Goal: Task Accomplishment & Management: Manage account settings

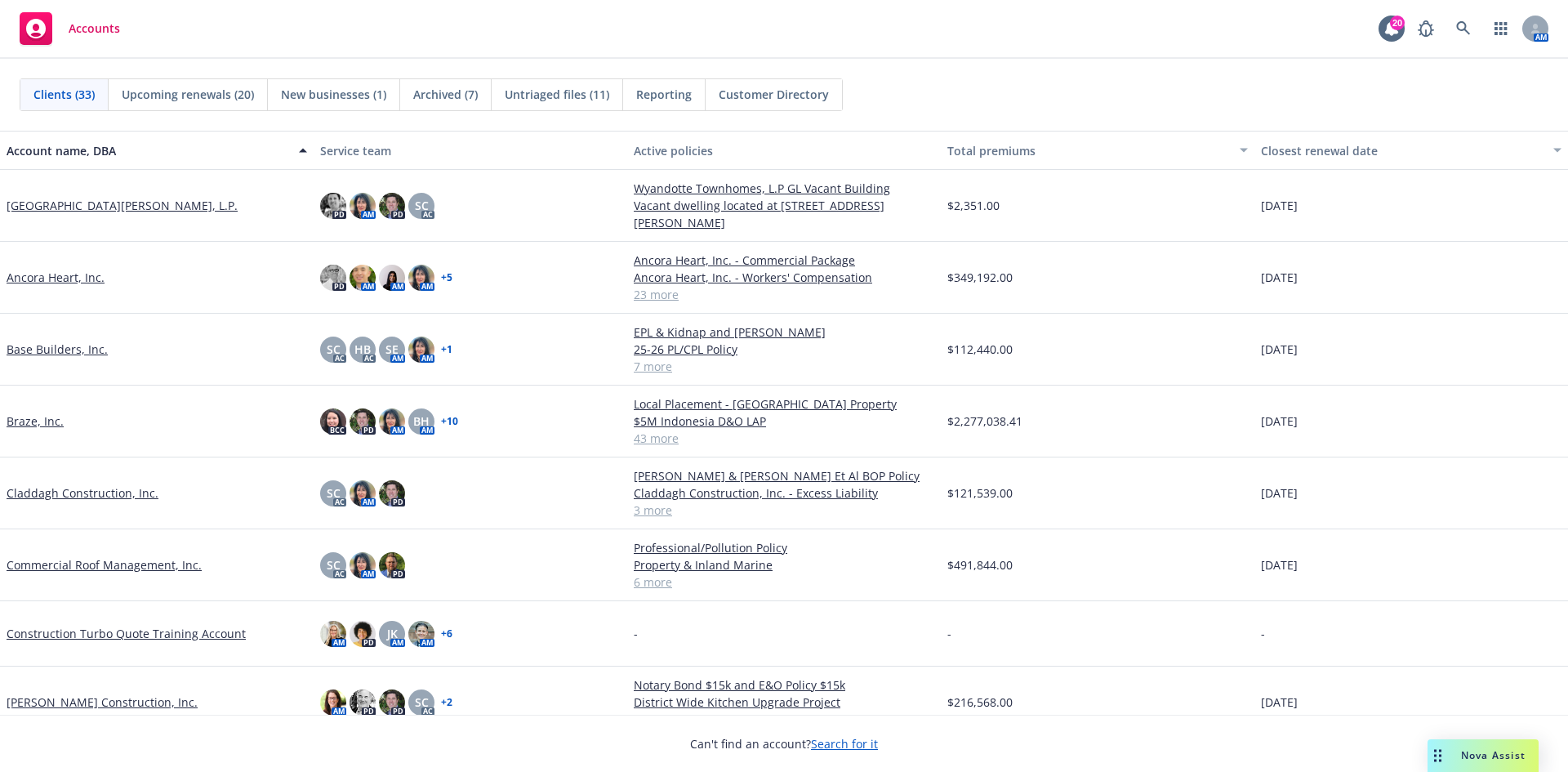
click at [98, 345] on link "Base Builders, Inc." at bounding box center [57, 348] width 101 height 18
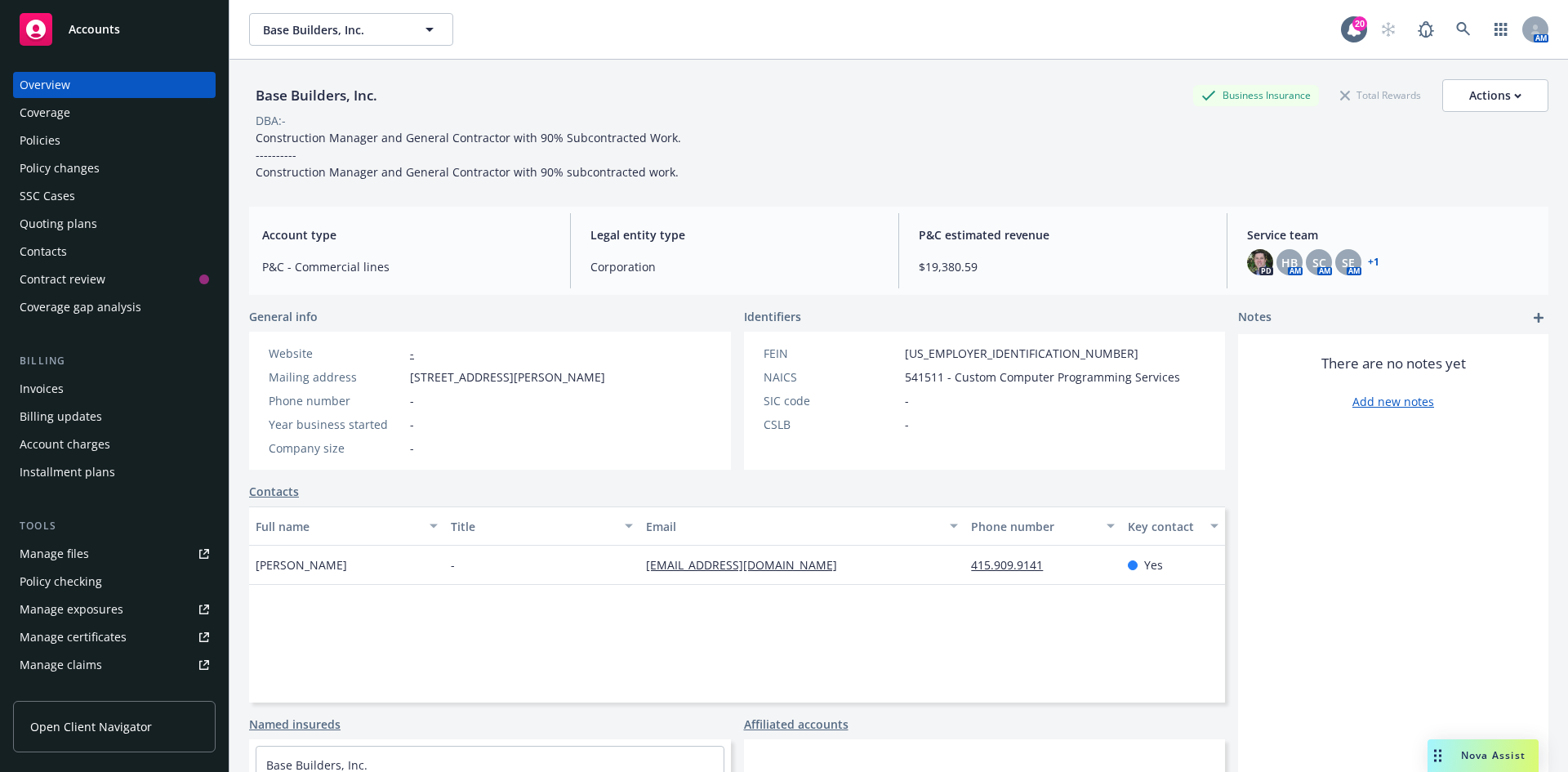
click at [97, 132] on div "Policies" at bounding box center [114, 140] width 189 height 26
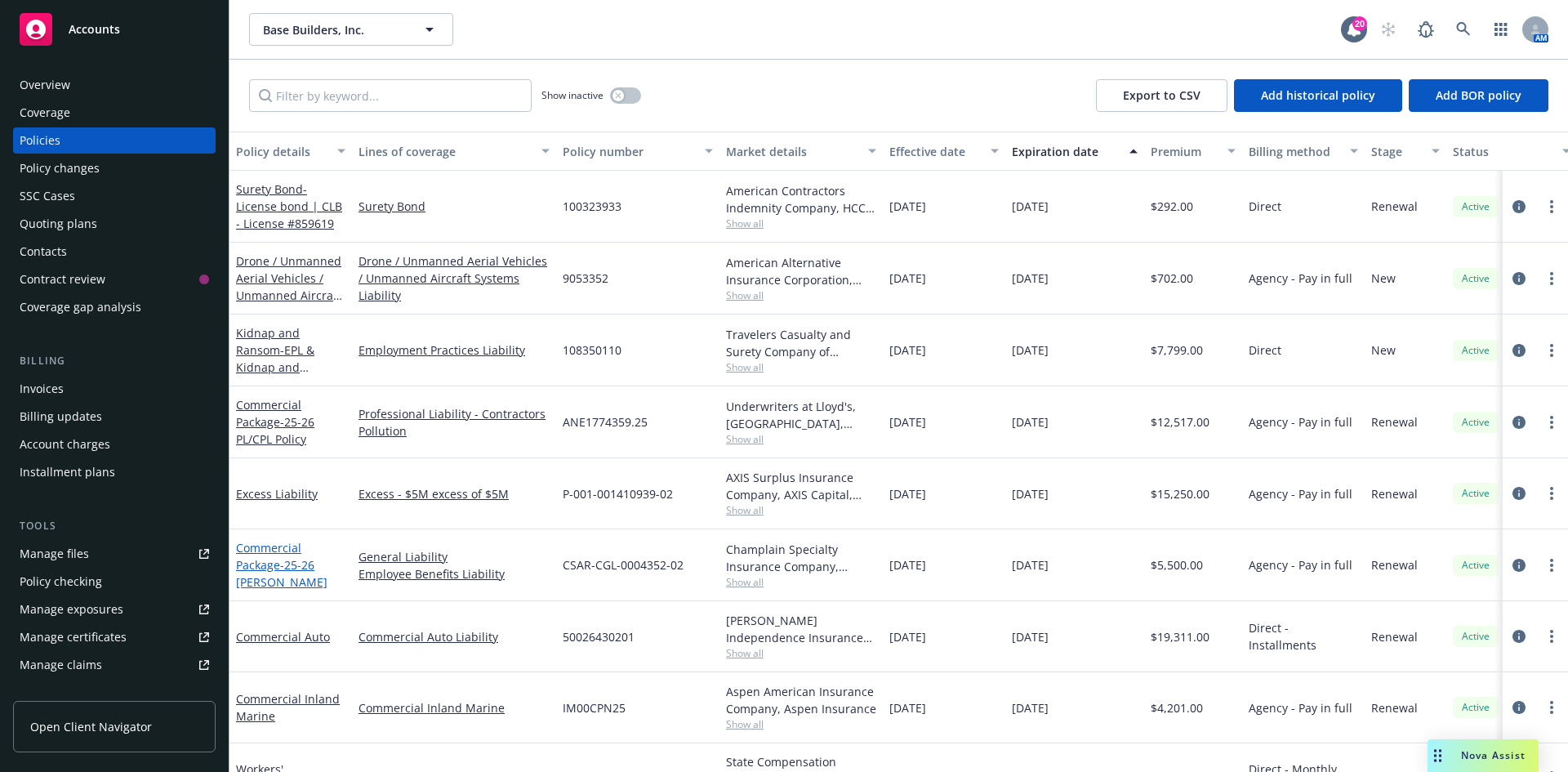
click at [249, 552] on link "Commercial Package - 25-26 [PERSON_NAME]" at bounding box center [282, 564] width 92 height 50
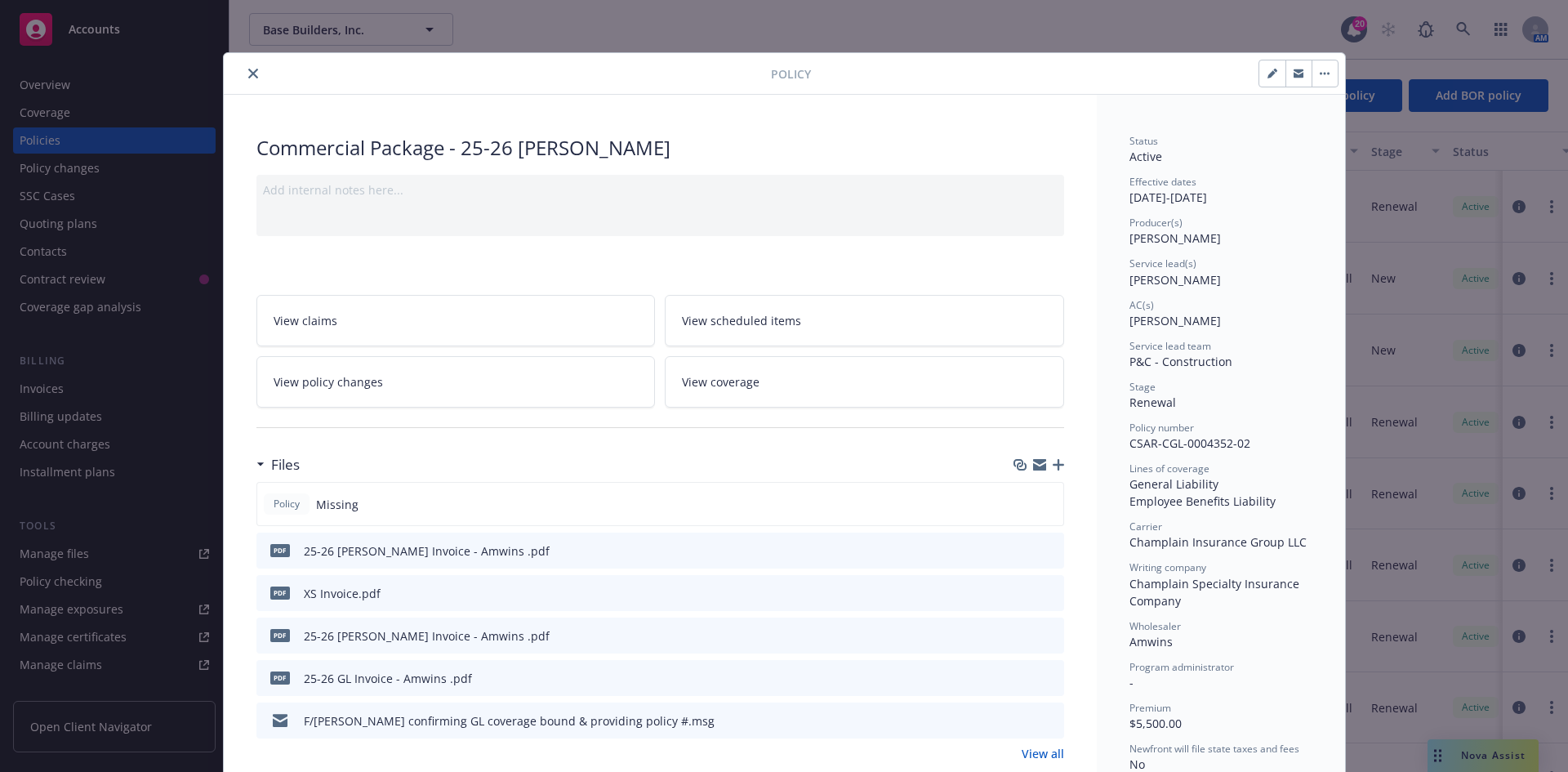
click at [1057, 464] on icon "button" at bounding box center [1059, 464] width 11 height 11
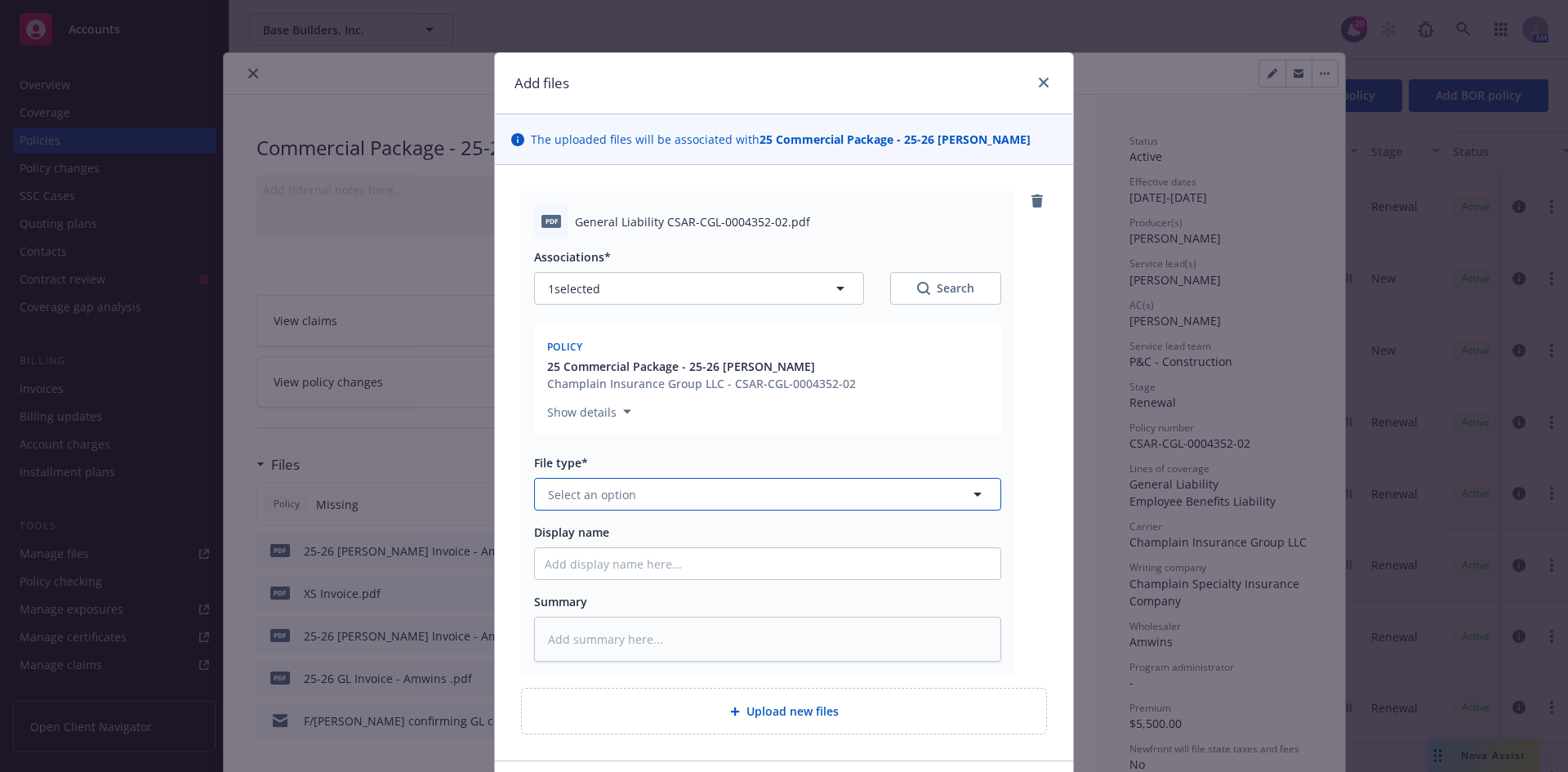
click at [669, 504] on button "Select an option" at bounding box center [768, 493] width 467 height 32
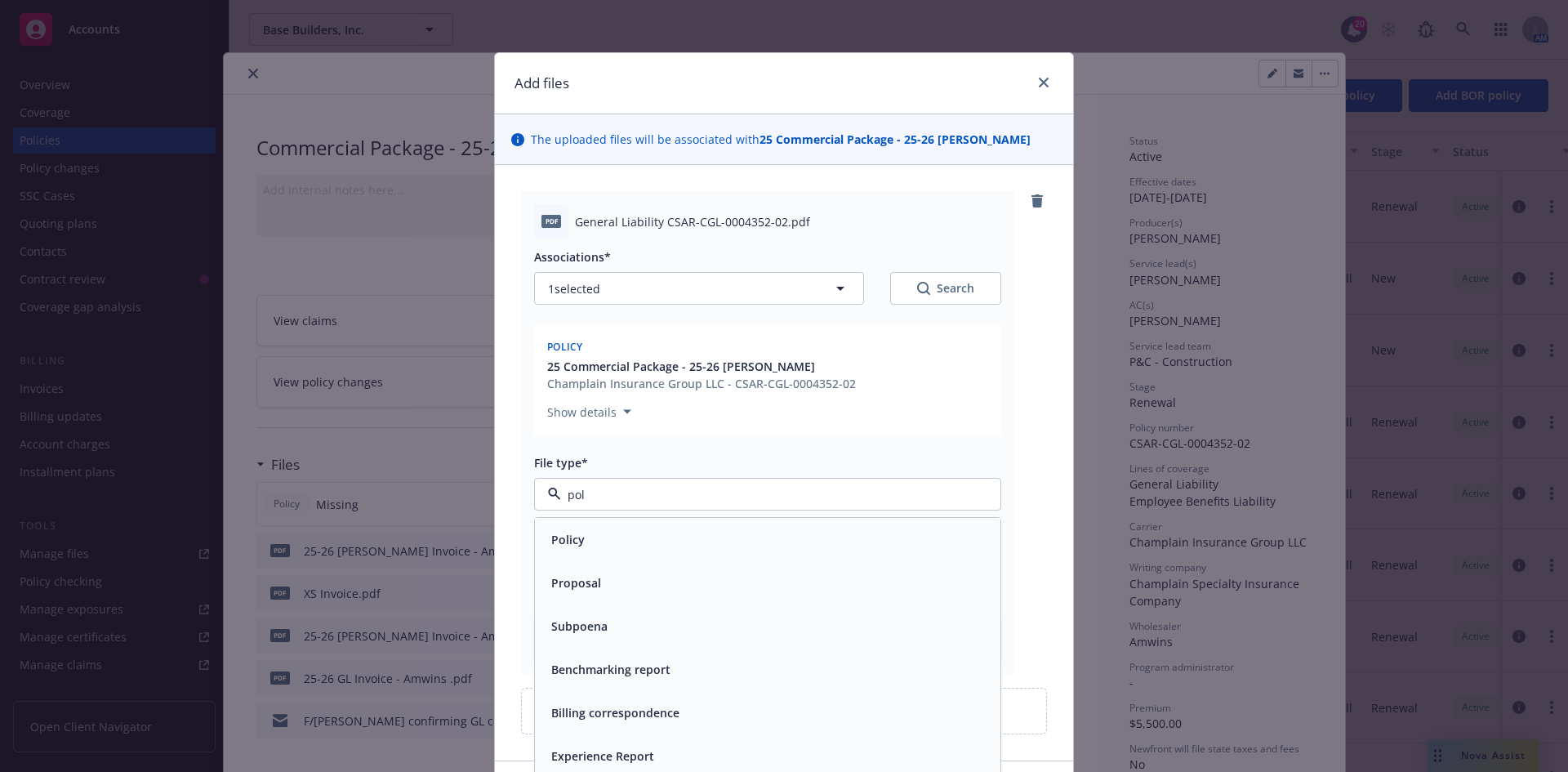
type input "poli"
click at [669, 551] on div "Policy" at bounding box center [768, 539] width 446 height 24
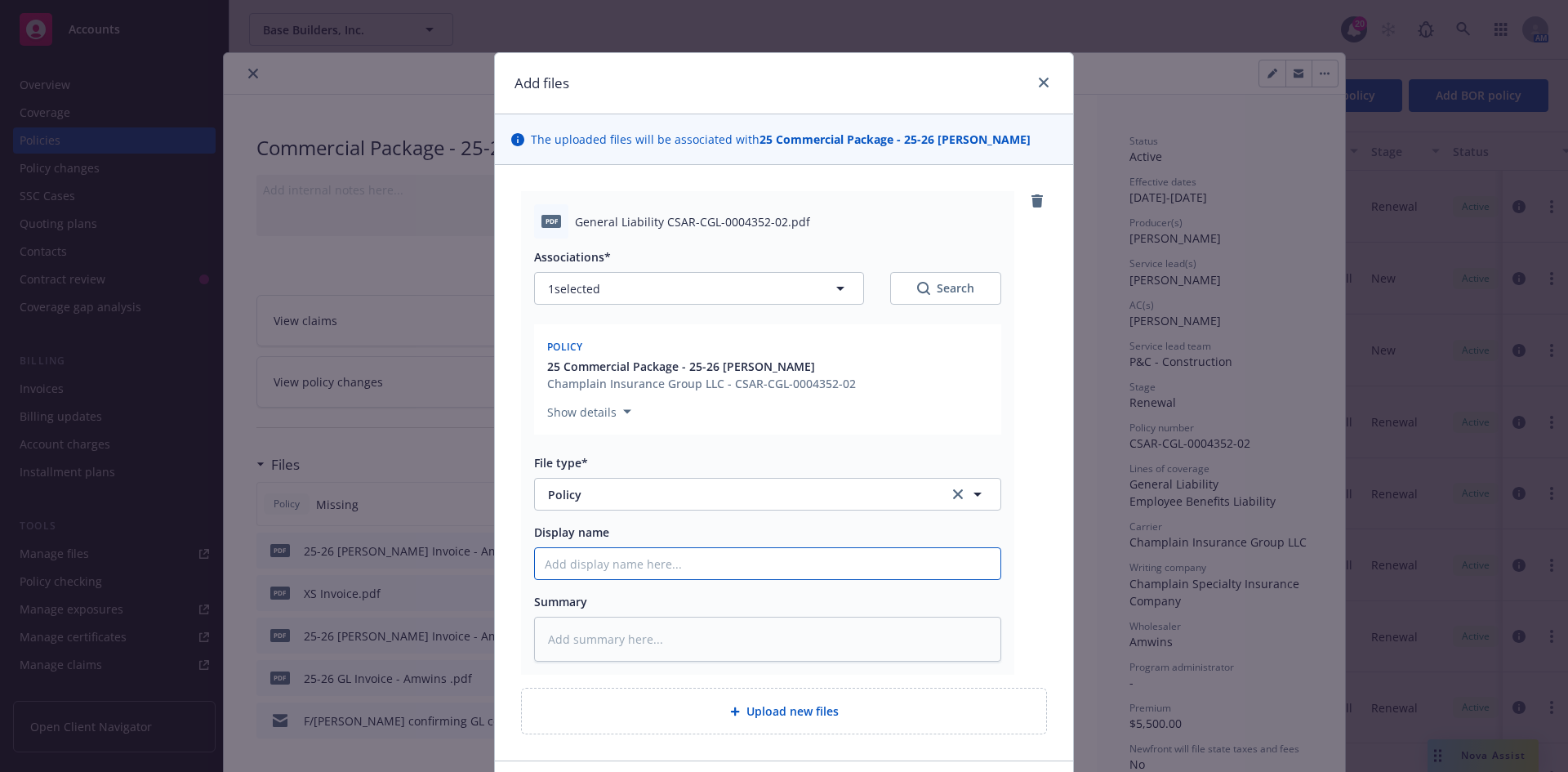
click at [657, 574] on input "Display name" at bounding box center [768, 563] width 465 height 31
type textarea "x"
type input "2"
type textarea "x"
type input "25"
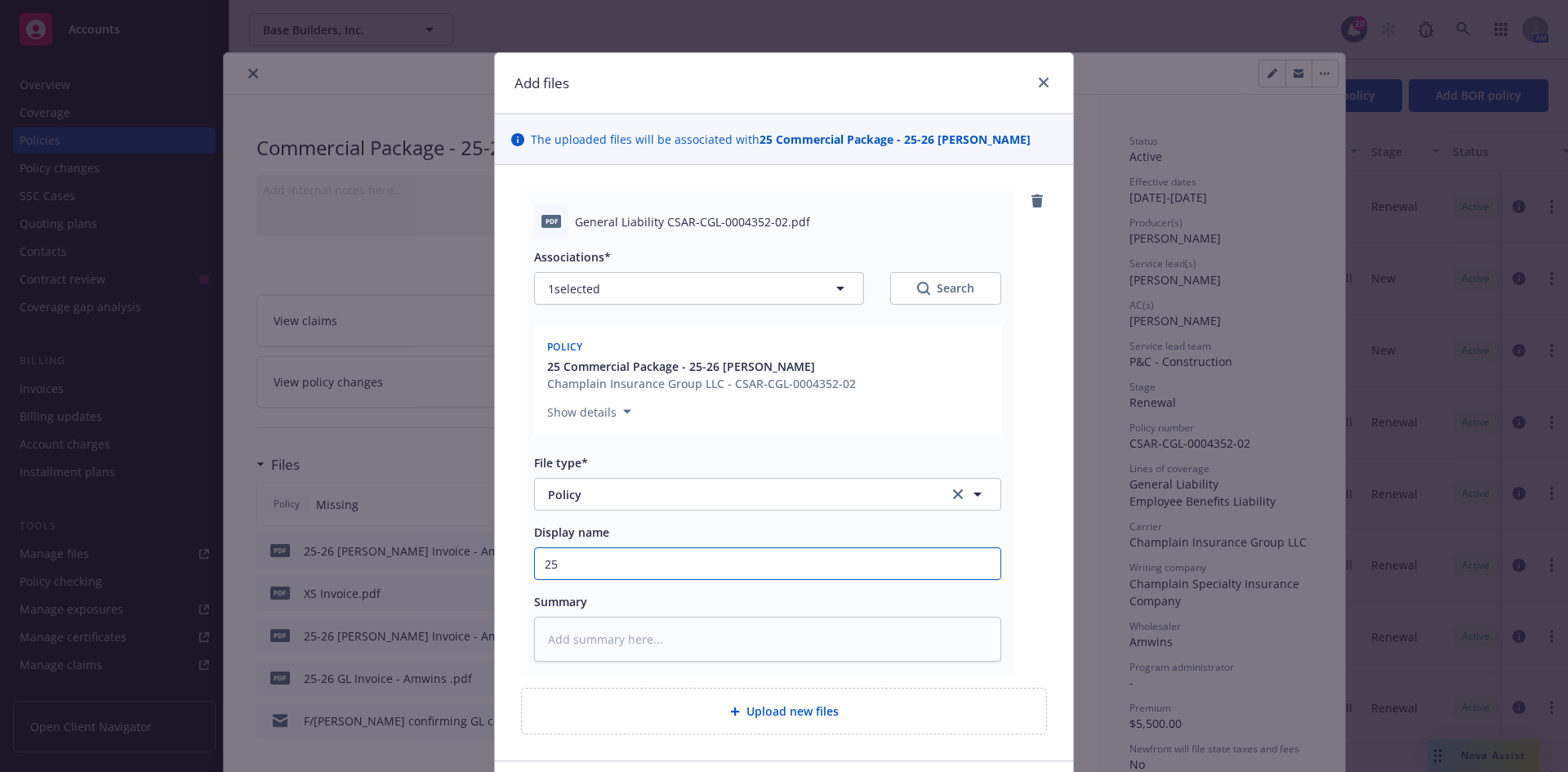
type textarea "x"
type input "25-"
type textarea "x"
type input "25-2"
type textarea "x"
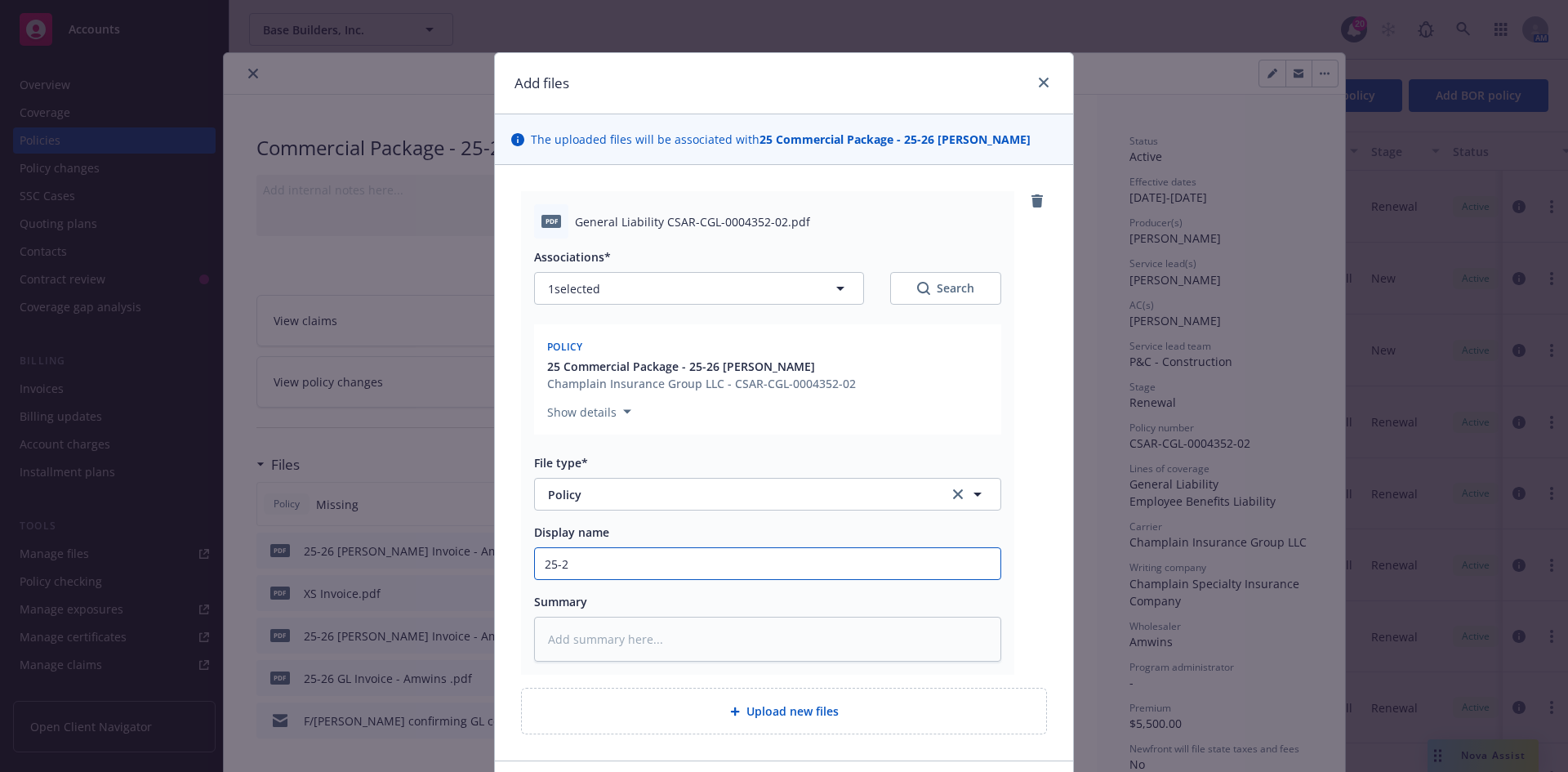
type input "25-26"
type textarea "x"
type input "25-26"
type textarea "x"
type input "25-26 G"
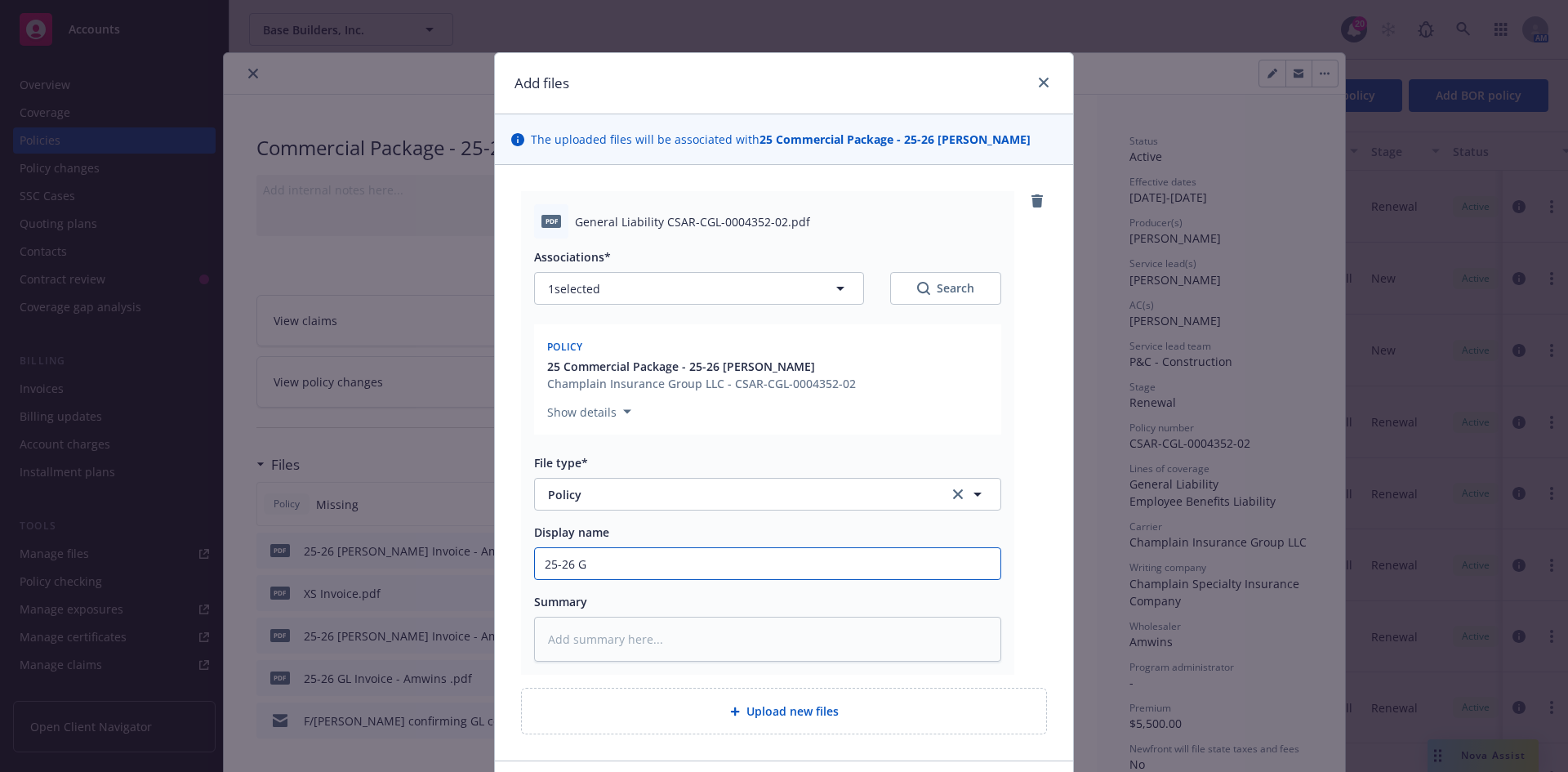
type textarea "x"
type input "25-26 GL"
type textarea "x"
type input "25-26 GL/"
type textarea "x"
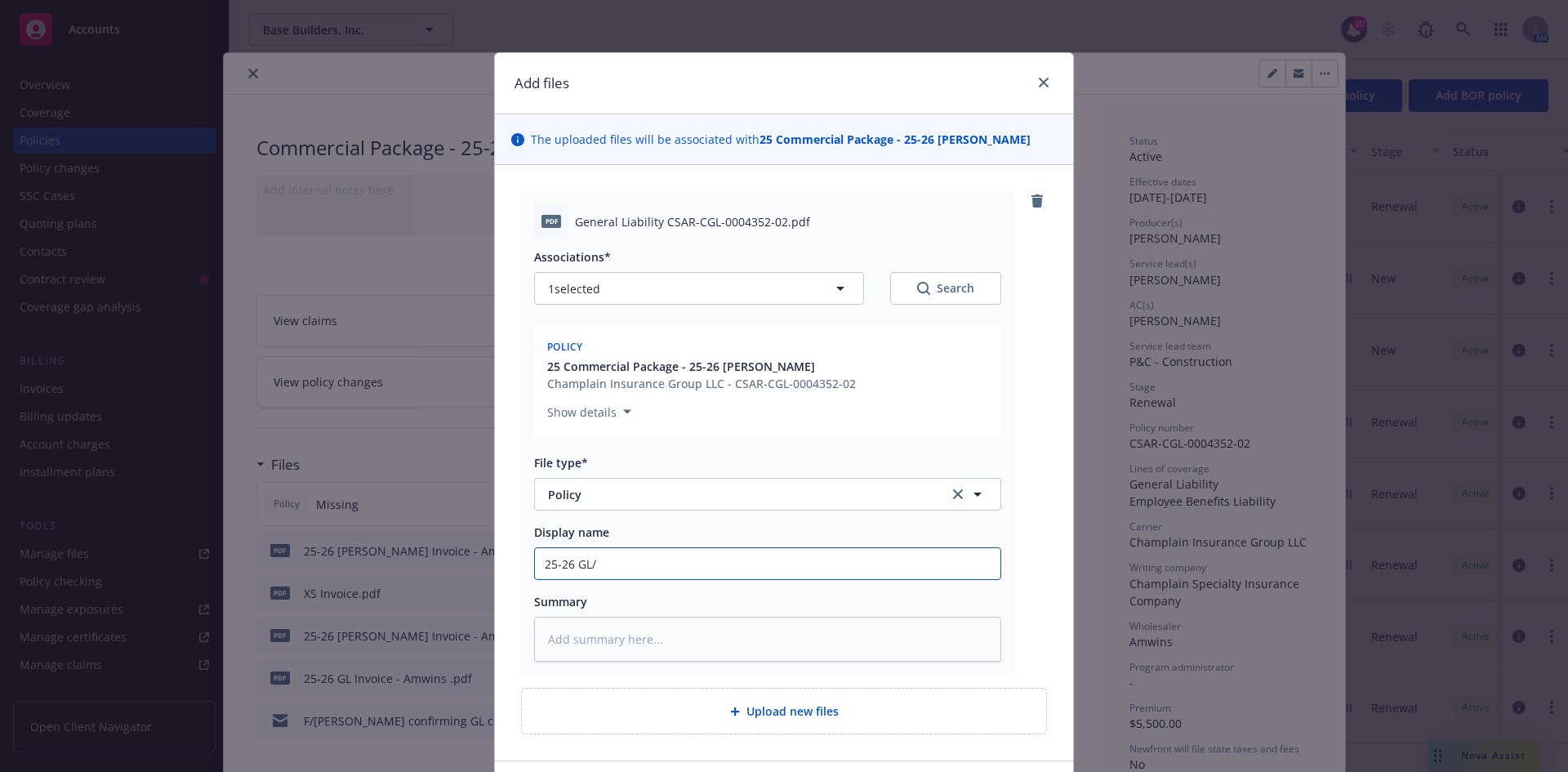
type input "25-26 GL/E"
type textarea "x"
type input "25-26 GL/EB"
type textarea "x"
type input "25-26 GL/EB"
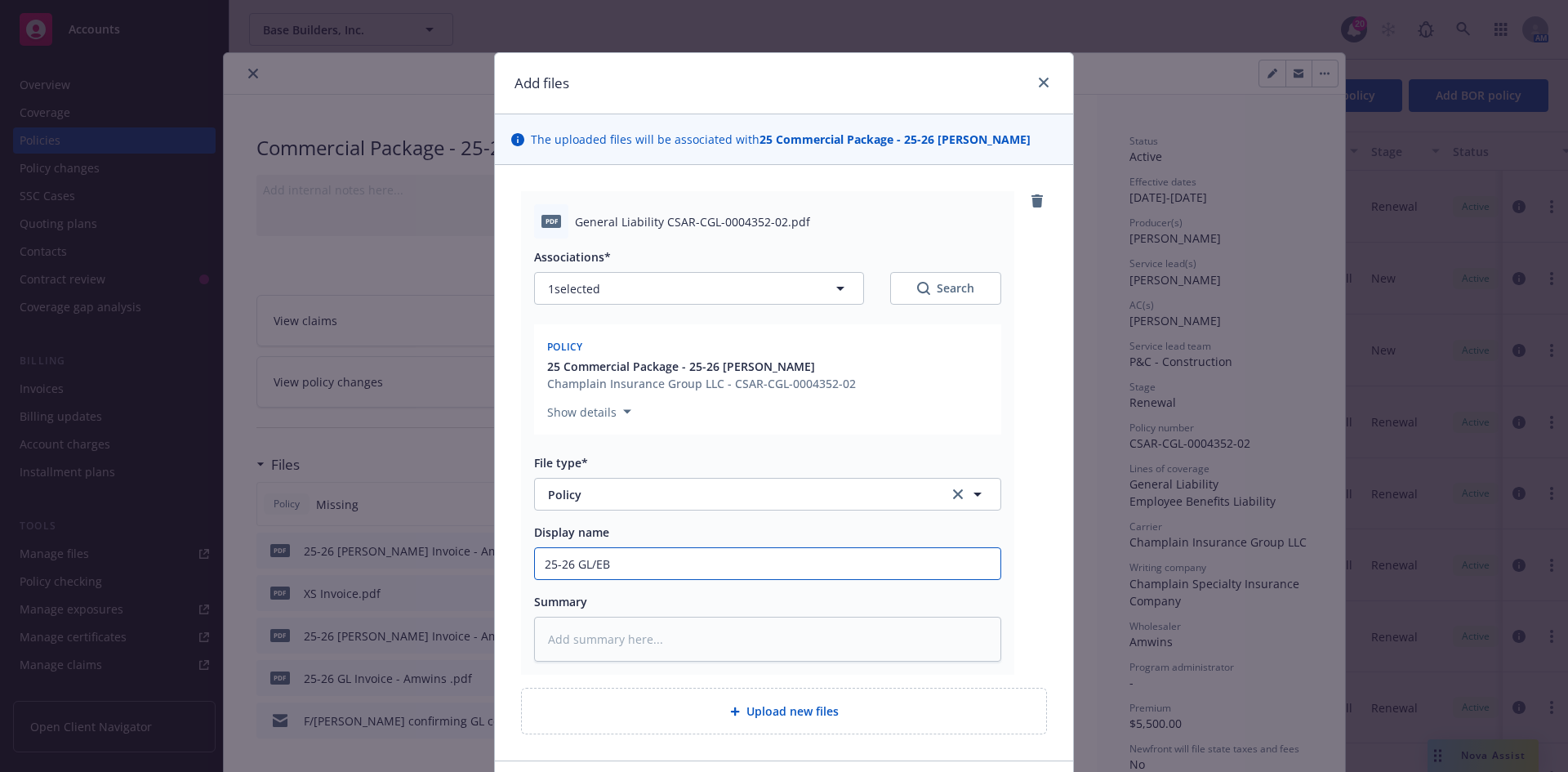
type textarea "x"
type input "25-26 GL/EB P"
type textarea "x"
type input "25-26 GL/EB Po"
type textarea "x"
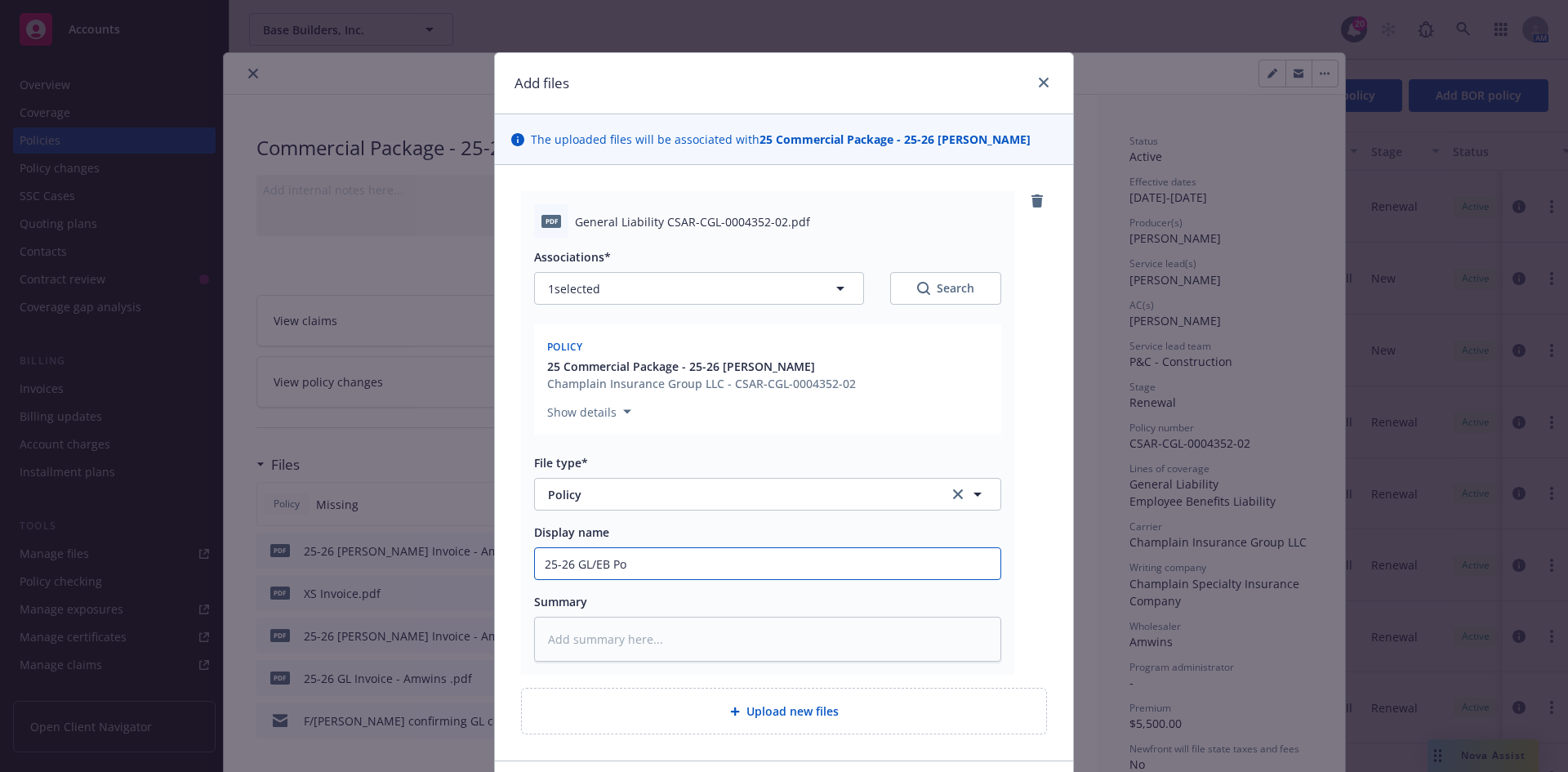
type input "25-26 GL/EB Pol"
type textarea "x"
type input "25-26 GL/[PERSON_NAME]"
type textarea "x"
type input "25-26 GL/[PERSON_NAME]"
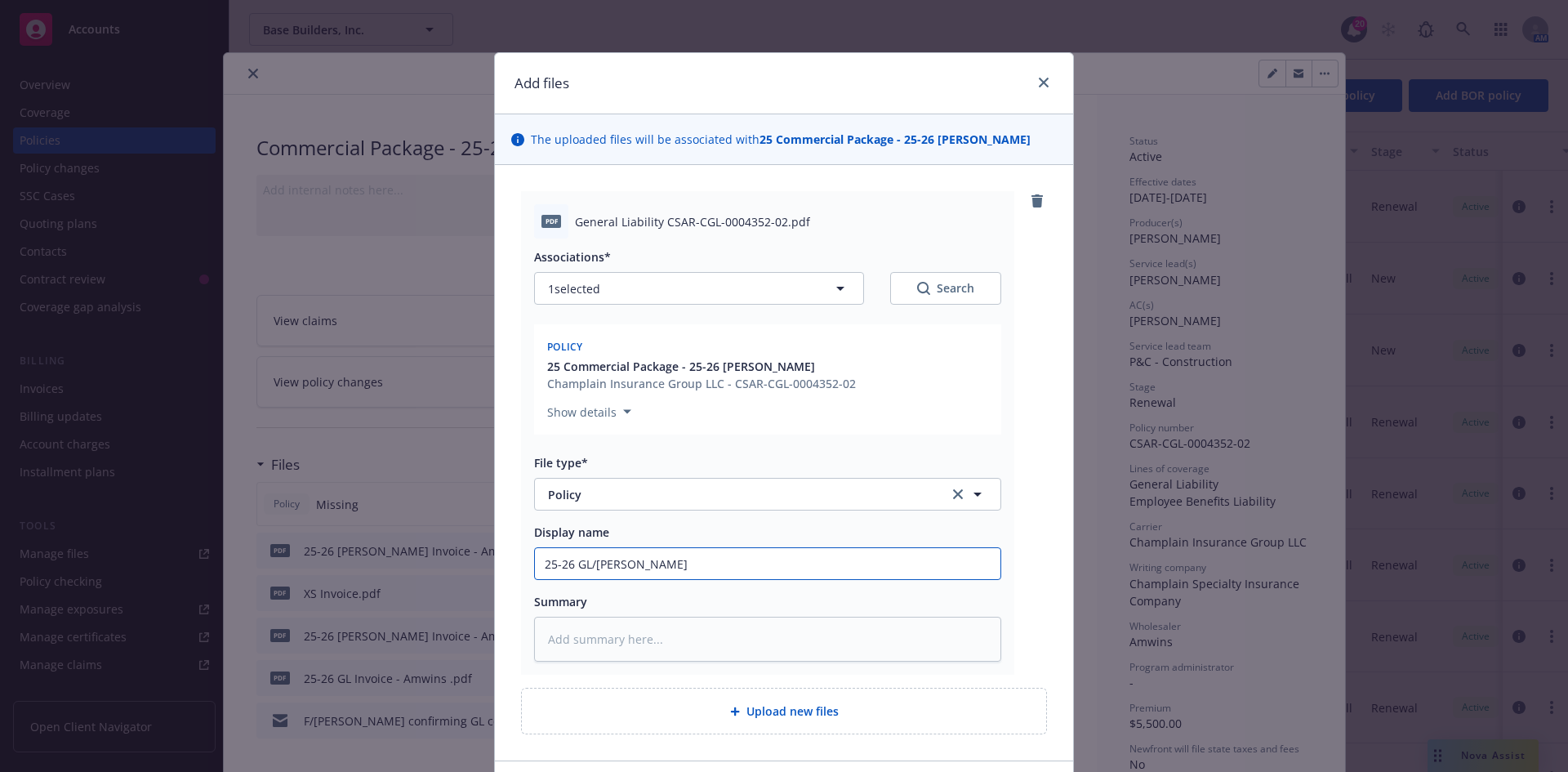
type textarea "x"
type input "25-26 GL/EB Policy"
type textarea "x"
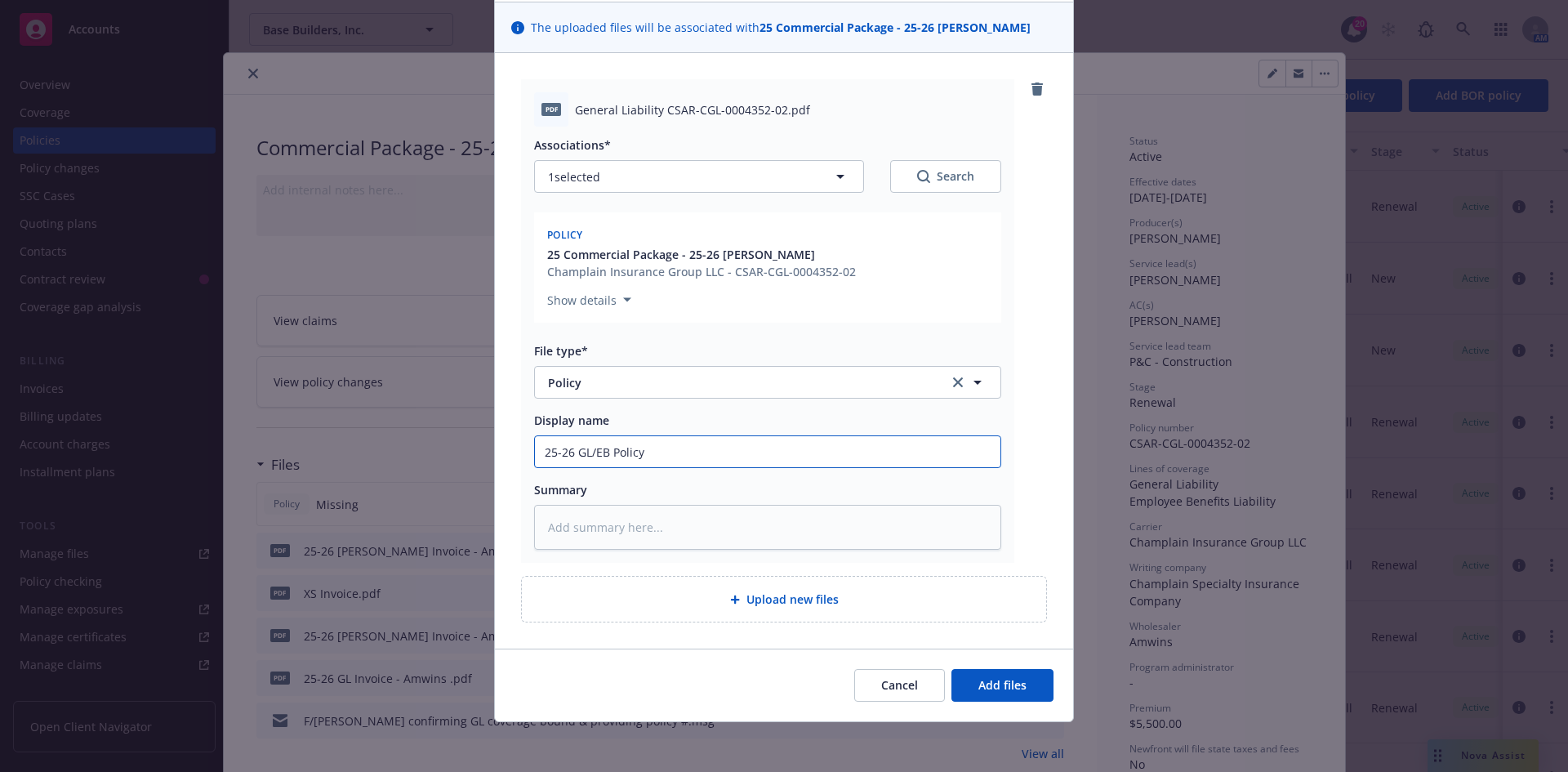
scroll to position [114, 0]
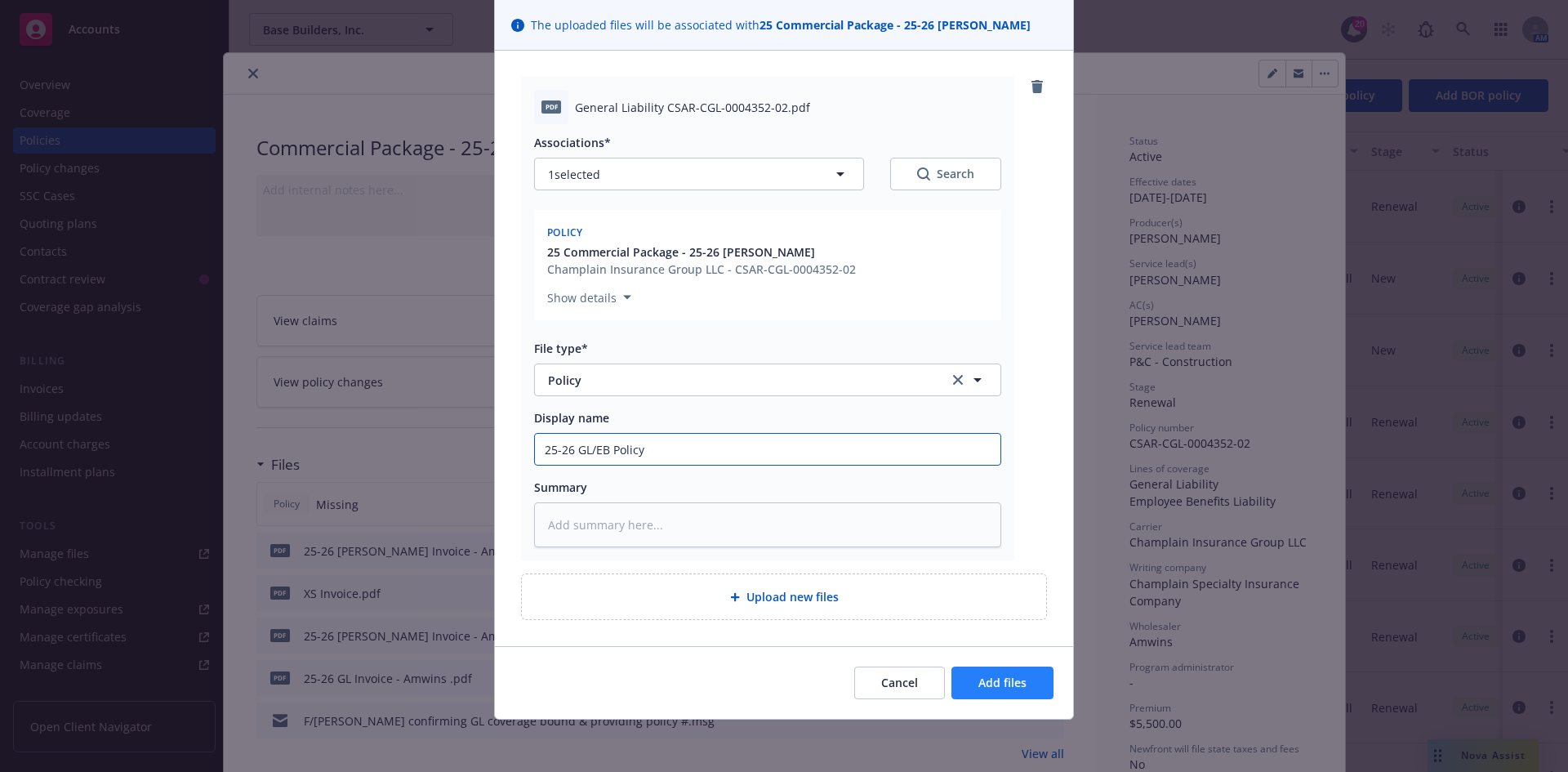
type input "25-26 GL/EB Policy"
click at [1005, 684] on span "Add files" at bounding box center [1002, 682] width 48 height 16
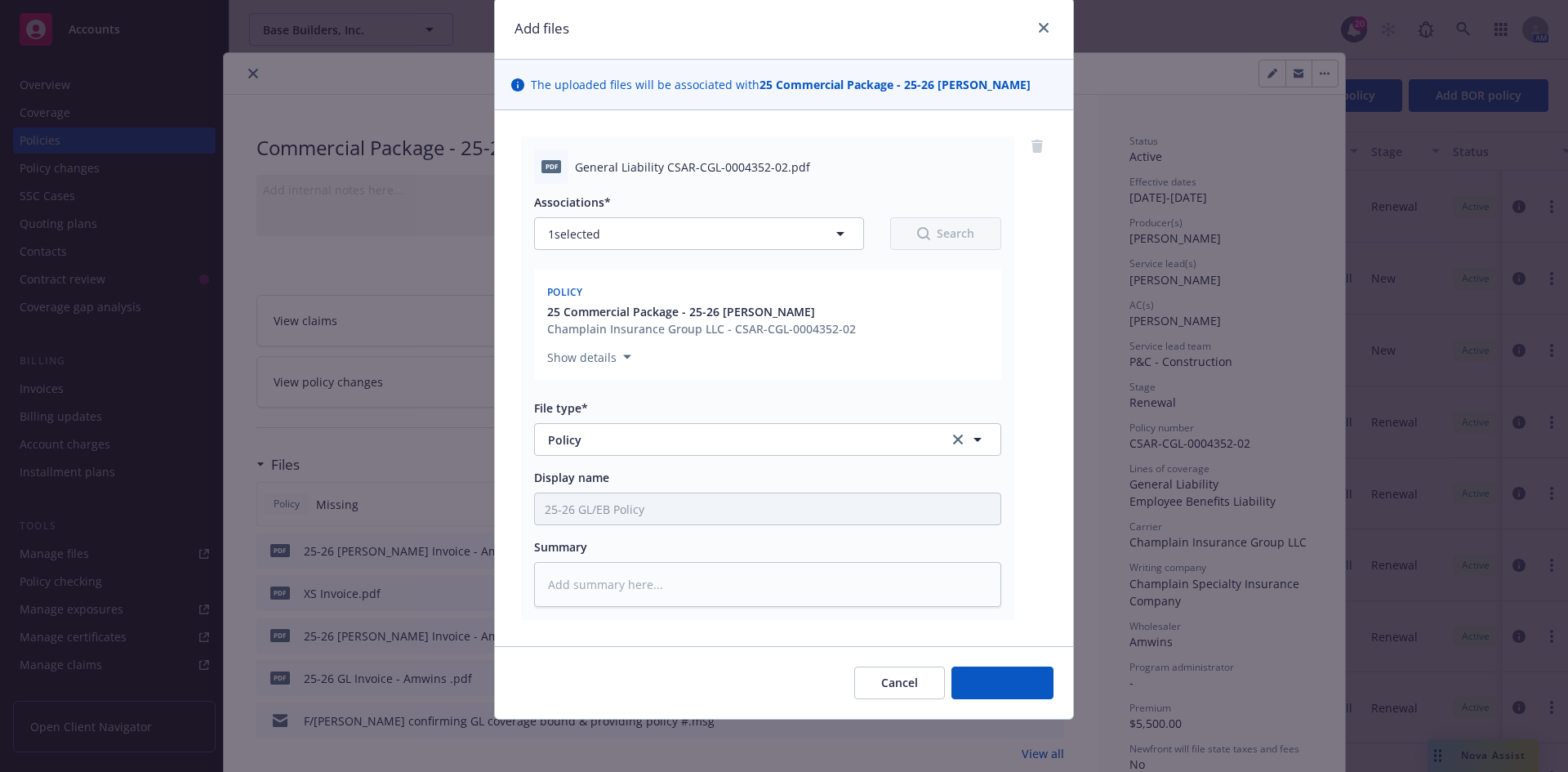
scroll to position [55, 0]
type textarea "x"
